Goal: Communication & Community: Answer question/provide support

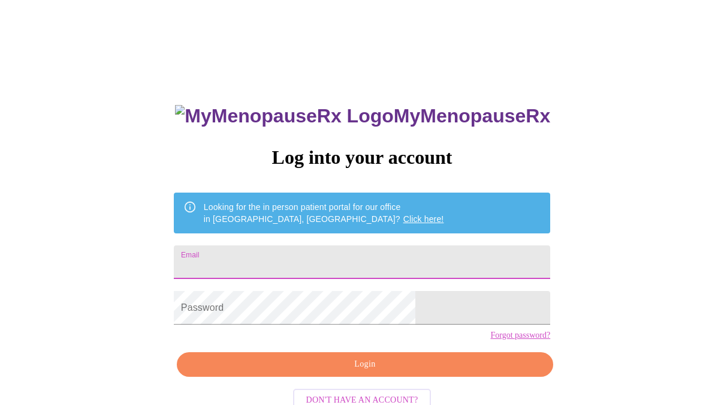
click at [419, 263] on input "Email" at bounding box center [362, 262] width 376 height 34
type input "[EMAIL_ADDRESS][DOMAIN_NAME]"
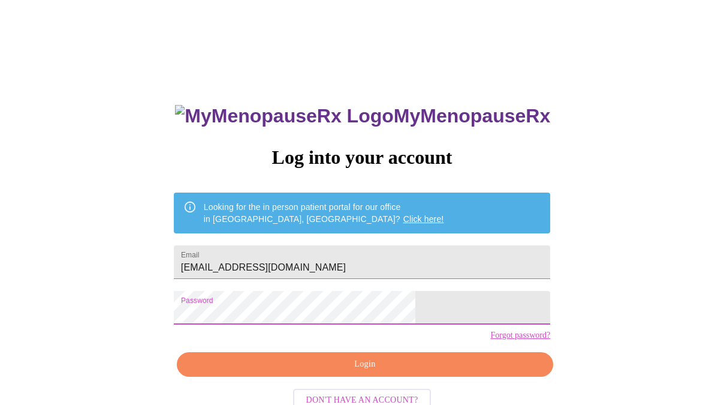
click at [412, 372] on span "Login" at bounding box center [365, 364] width 349 height 15
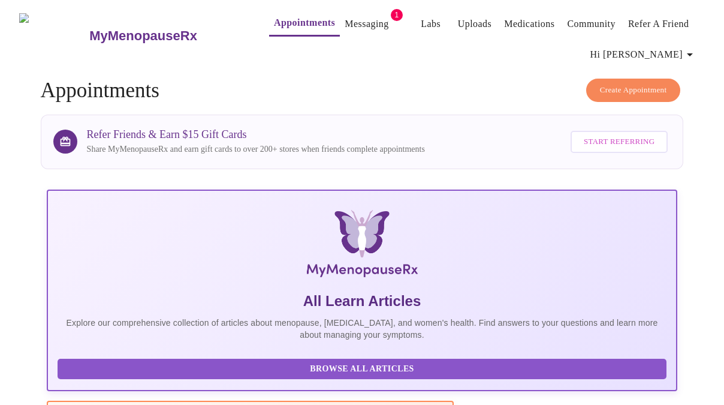
click at [345, 19] on link "Messaging" at bounding box center [367, 24] width 44 height 17
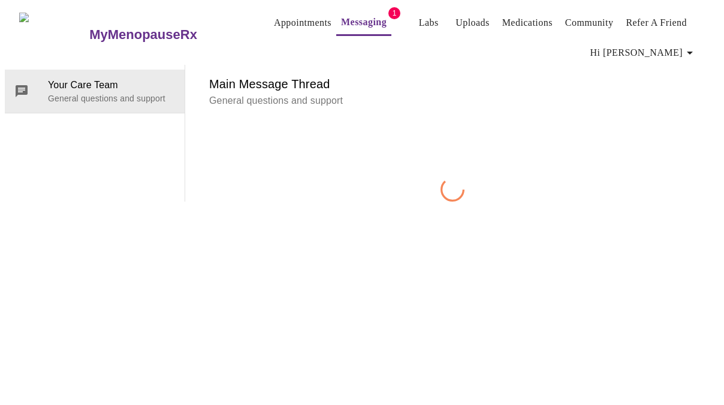
scroll to position [60, 0]
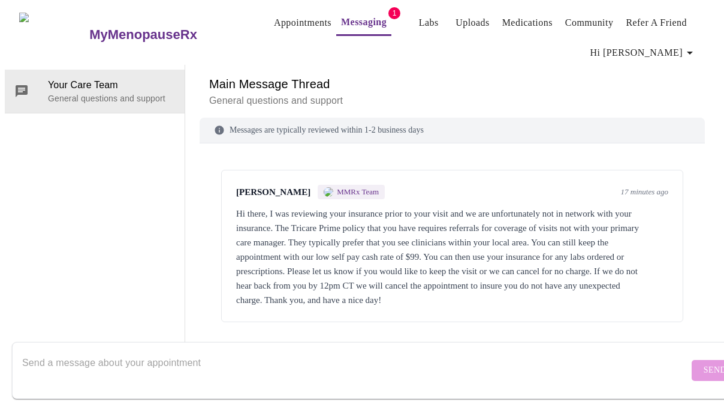
click at [440, 359] on textarea "Send a message about your appointment" at bounding box center [355, 370] width 666 height 38
type textarea "i"
type textarea "I will keep the appointment."
click at [704, 363] on span "Send" at bounding box center [715, 370] width 23 height 15
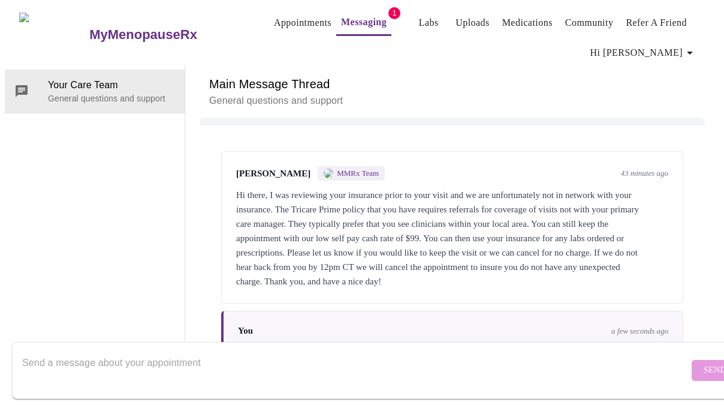
scroll to position [0, 0]
click at [285, 16] on link "Appointments" at bounding box center [303, 22] width 58 height 17
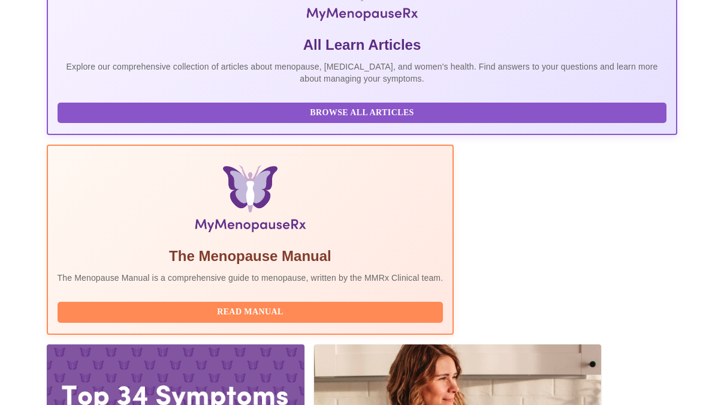
scroll to position [268, 0]
